Goal: Information Seeking & Learning: Learn about a topic

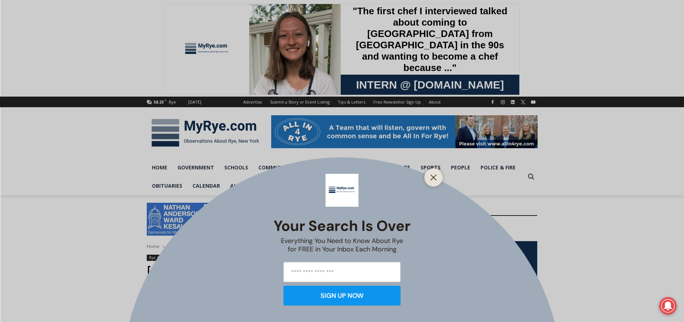
click at [436, 178] on icon "Close" at bounding box center [433, 177] width 7 height 7
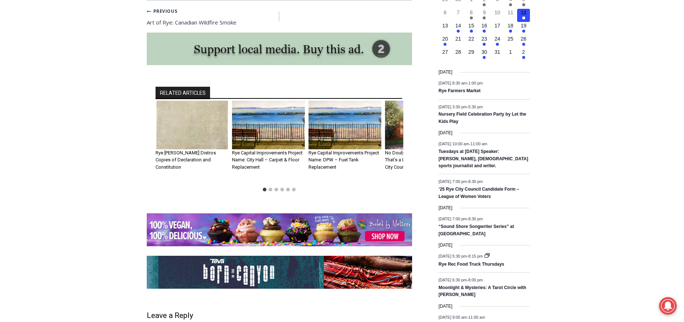
scroll to position [873, 0]
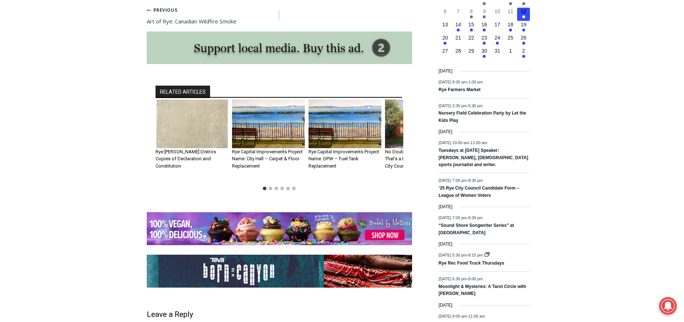
drag, startPoint x: 314, startPoint y: 64, endPoint x: 275, endPoint y: 63, distance: 38.4
click at [268, 66] on div "RELATED ARTICLES Rye Pol Latimer Distros Copies of Declaration and Constitution…" at bounding box center [279, 139] width 265 height 146
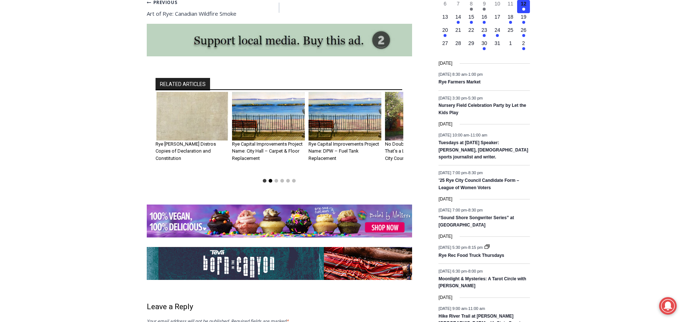
click at [271, 179] on button "Go to slide 2" at bounding box center [271, 181] width 4 height 4
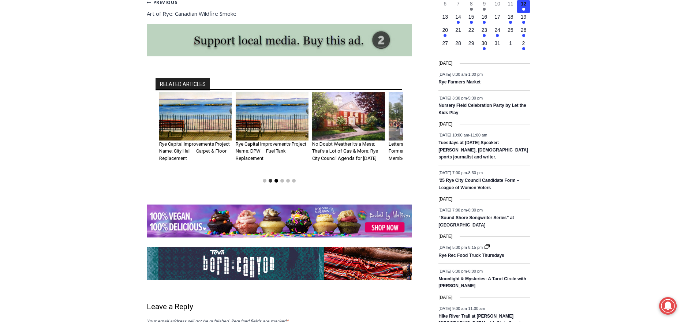
click at [278, 179] on button "Go to slide 3" at bounding box center [277, 181] width 4 height 4
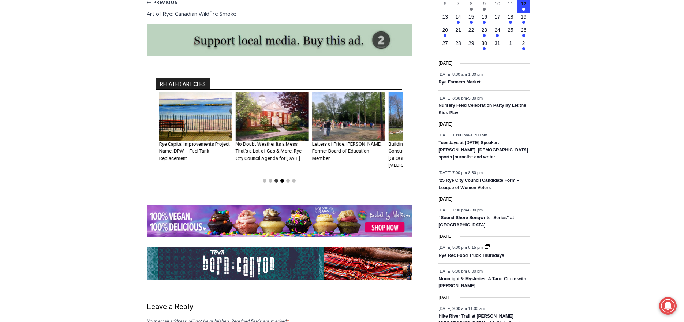
click at [283, 179] on button "Go to slide 4" at bounding box center [282, 181] width 4 height 4
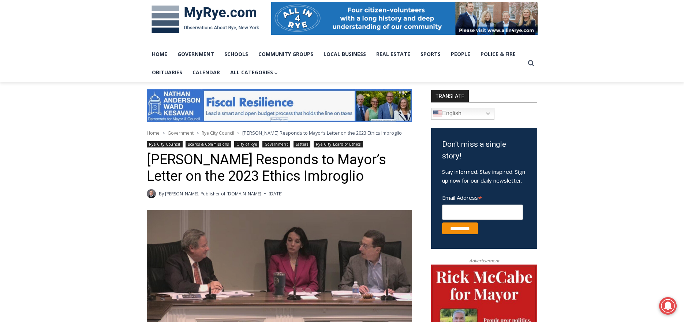
scroll to position [109, 0]
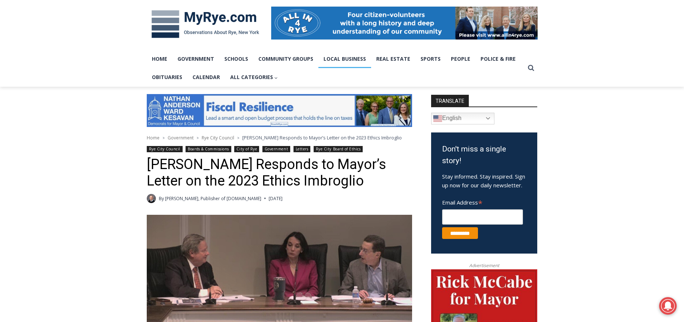
click at [344, 59] on link "Local Business" at bounding box center [344, 59] width 53 height 18
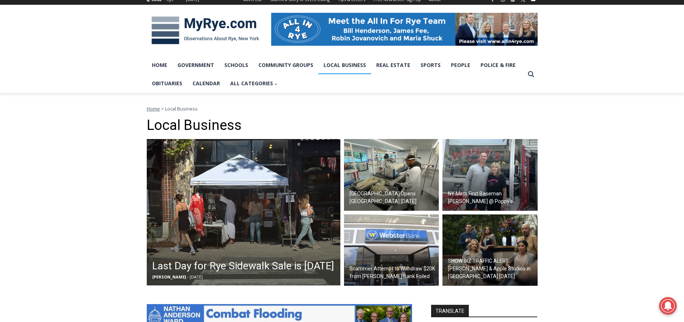
scroll to position [102, 0]
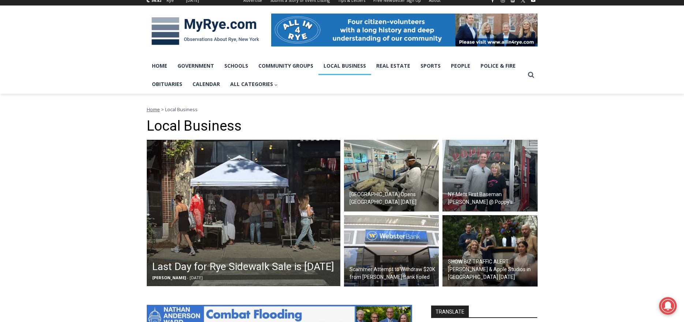
click at [487, 192] on h2 "NY Mets First Baseman [PERSON_NAME] @ Poppy’s" at bounding box center [492, 198] width 88 height 15
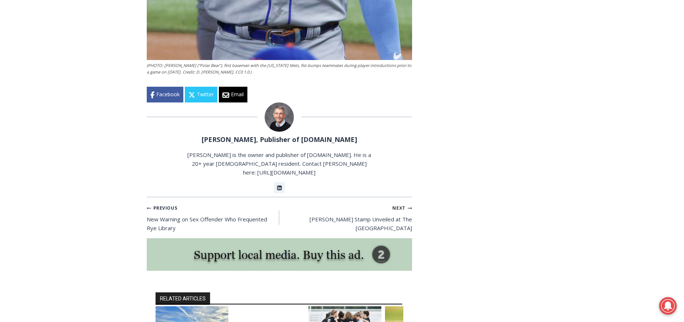
scroll to position [1315, 0]
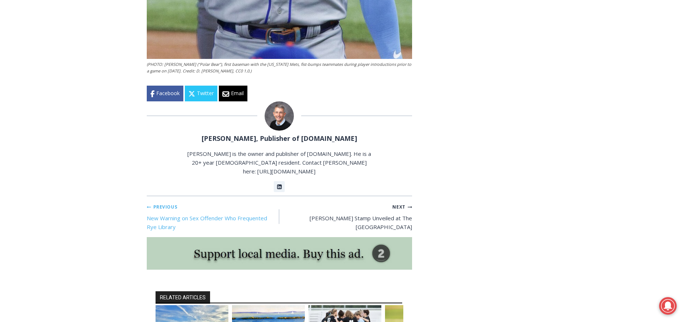
click at [231, 207] on link "Previous Previous New Warning on Sex Offender Who Frequented Rye Library" at bounding box center [213, 216] width 133 height 29
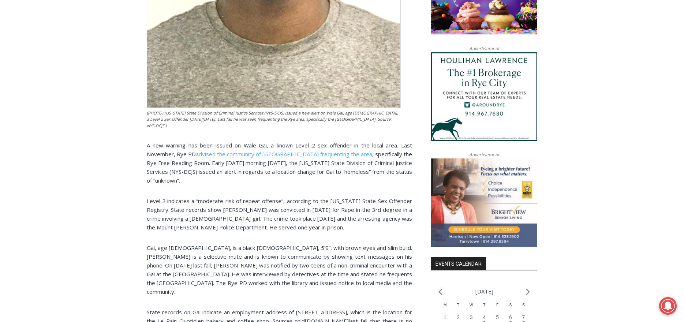
scroll to position [497, 0]
